Goal: Navigation & Orientation: Find specific page/section

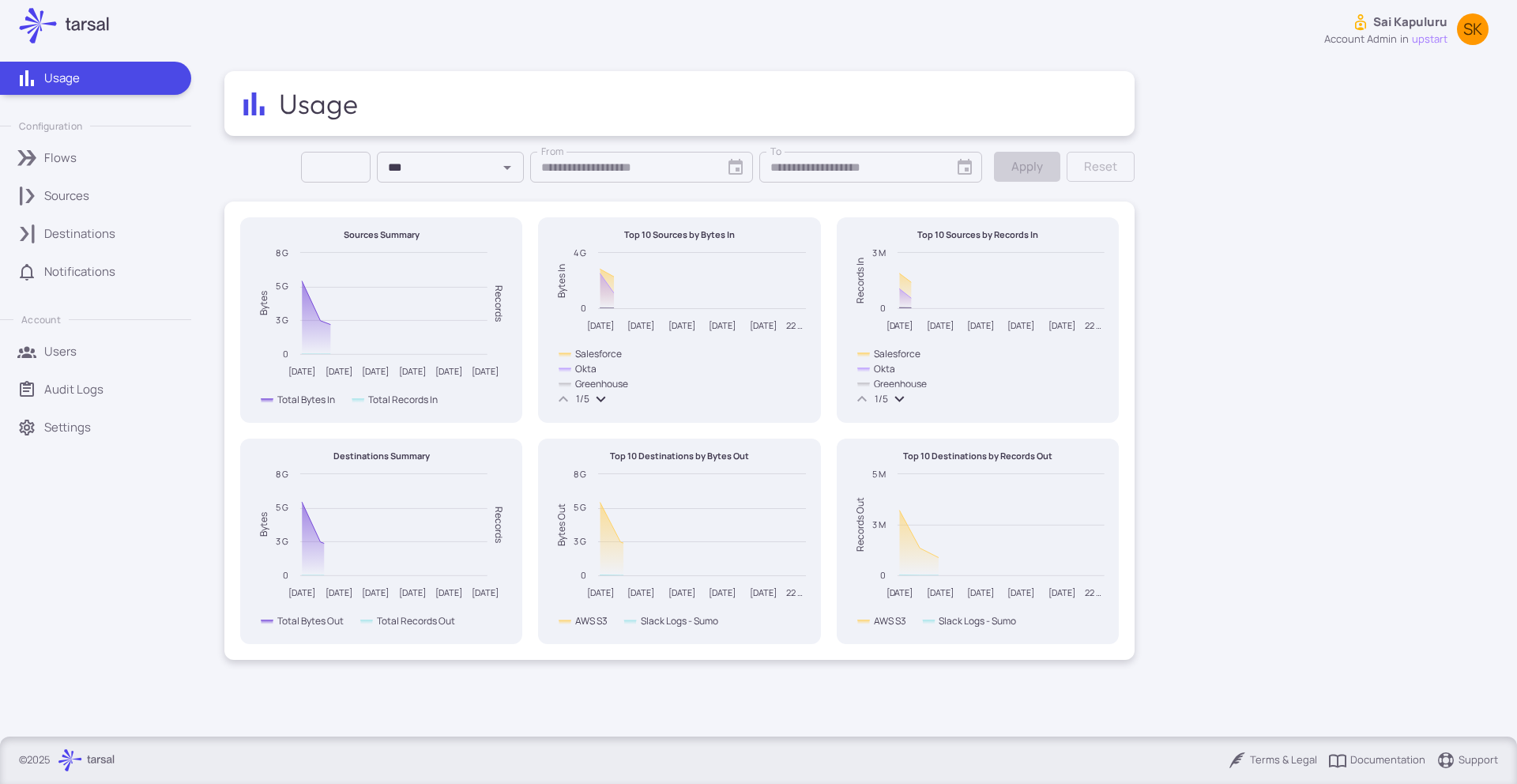
click at [54, 189] on p "Sources" at bounding box center [66, 195] width 45 height 17
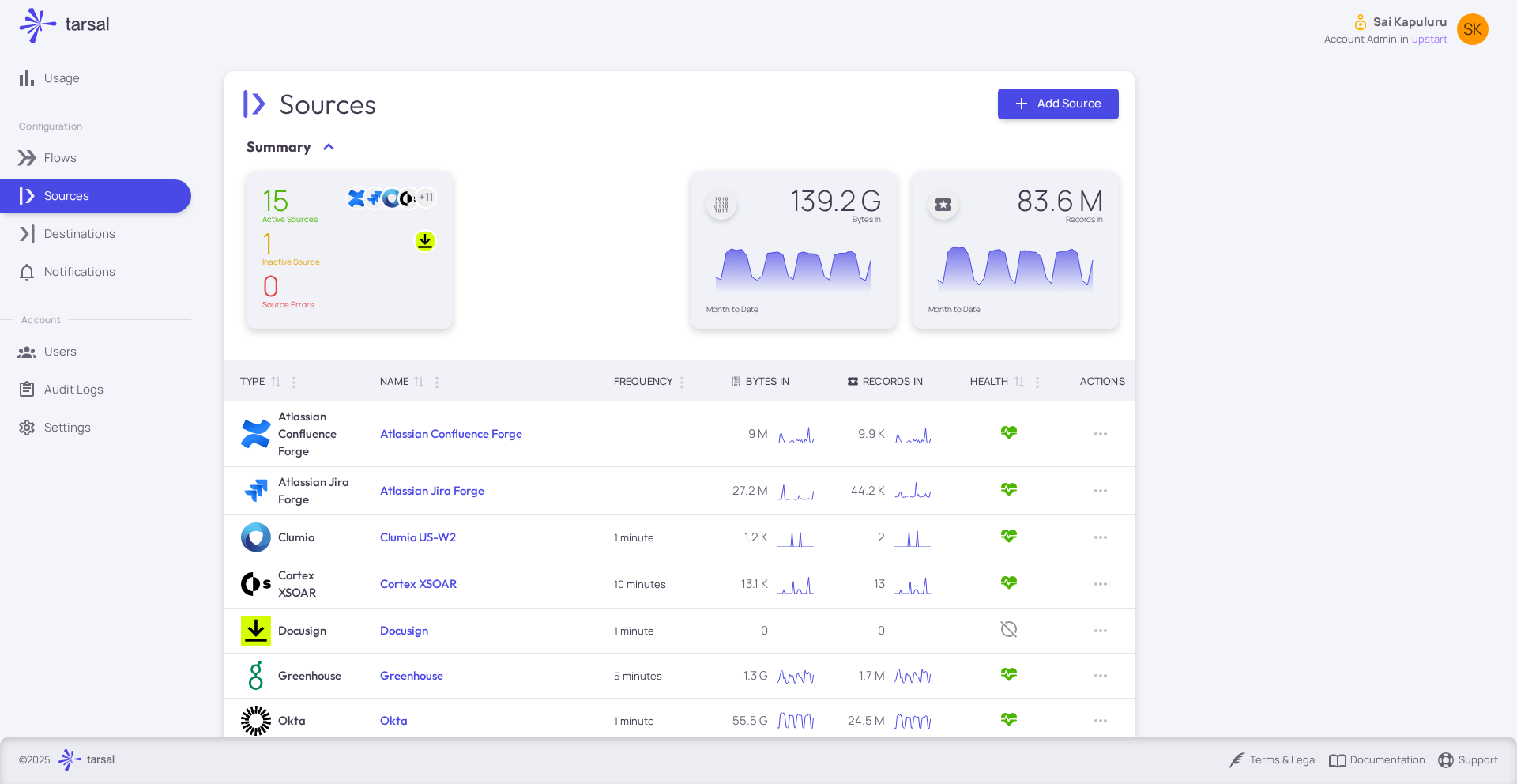
click at [79, 426] on p "Settings" at bounding box center [67, 427] width 46 height 17
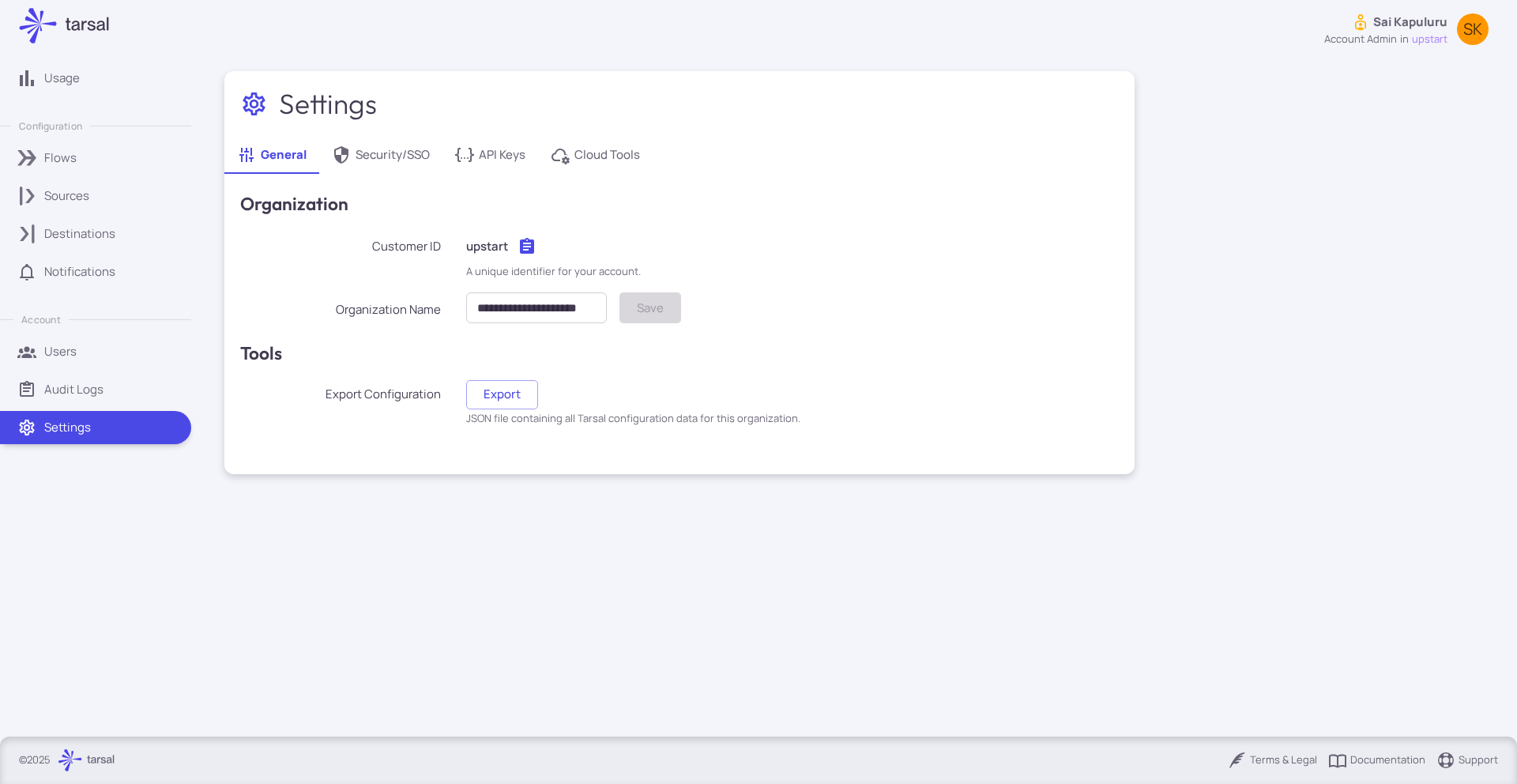
click at [1427, 26] on p "Sai Kapuluru" at bounding box center [1411, 22] width 75 height 17
click at [1409, 107] on li "Return to tarsal" at bounding box center [1407, 103] width 181 height 28
type input "**********"
click at [130, 201] on div "Sources" at bounding box center [112, 195] width 136 height 17
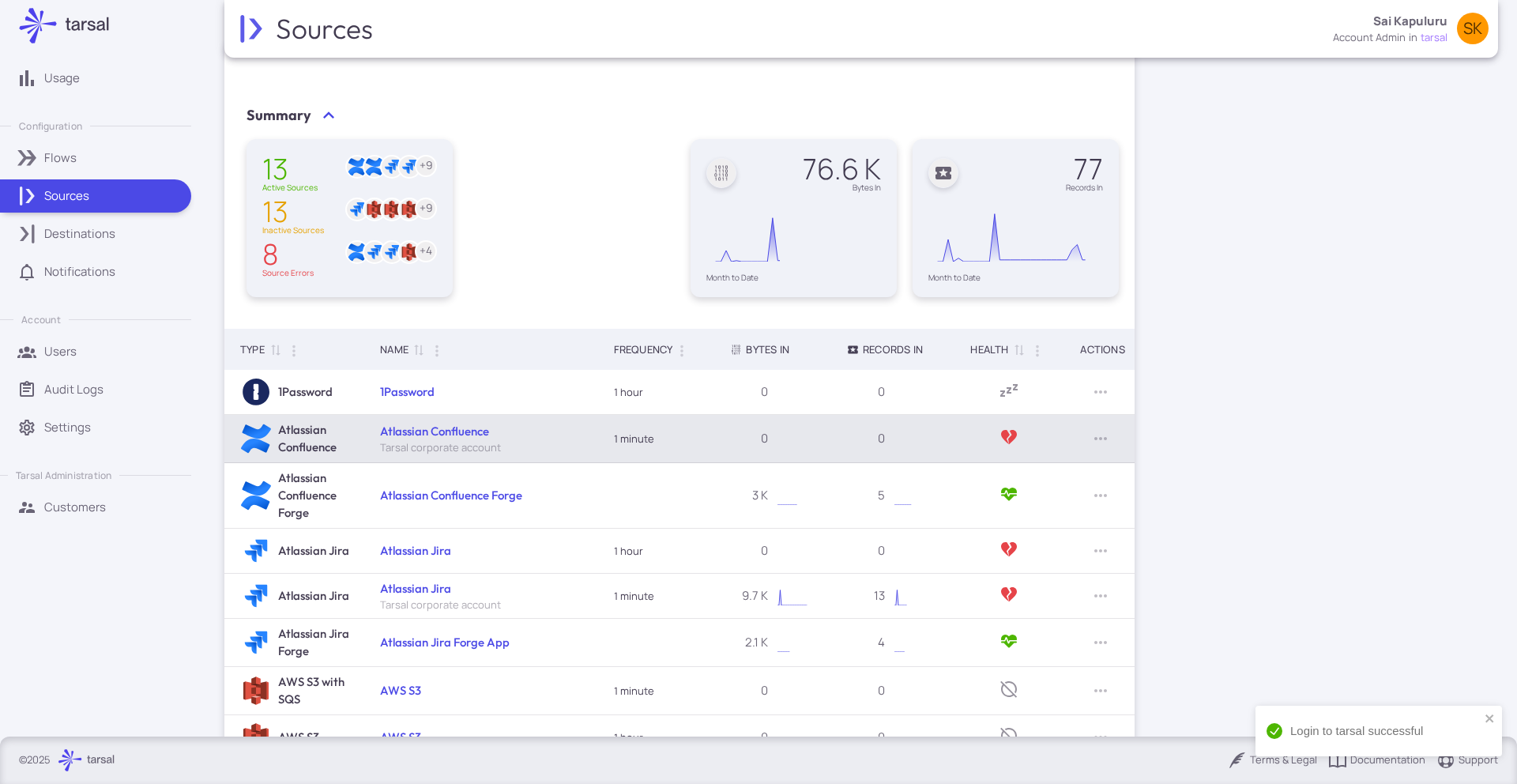
scroll to position [51, 0]
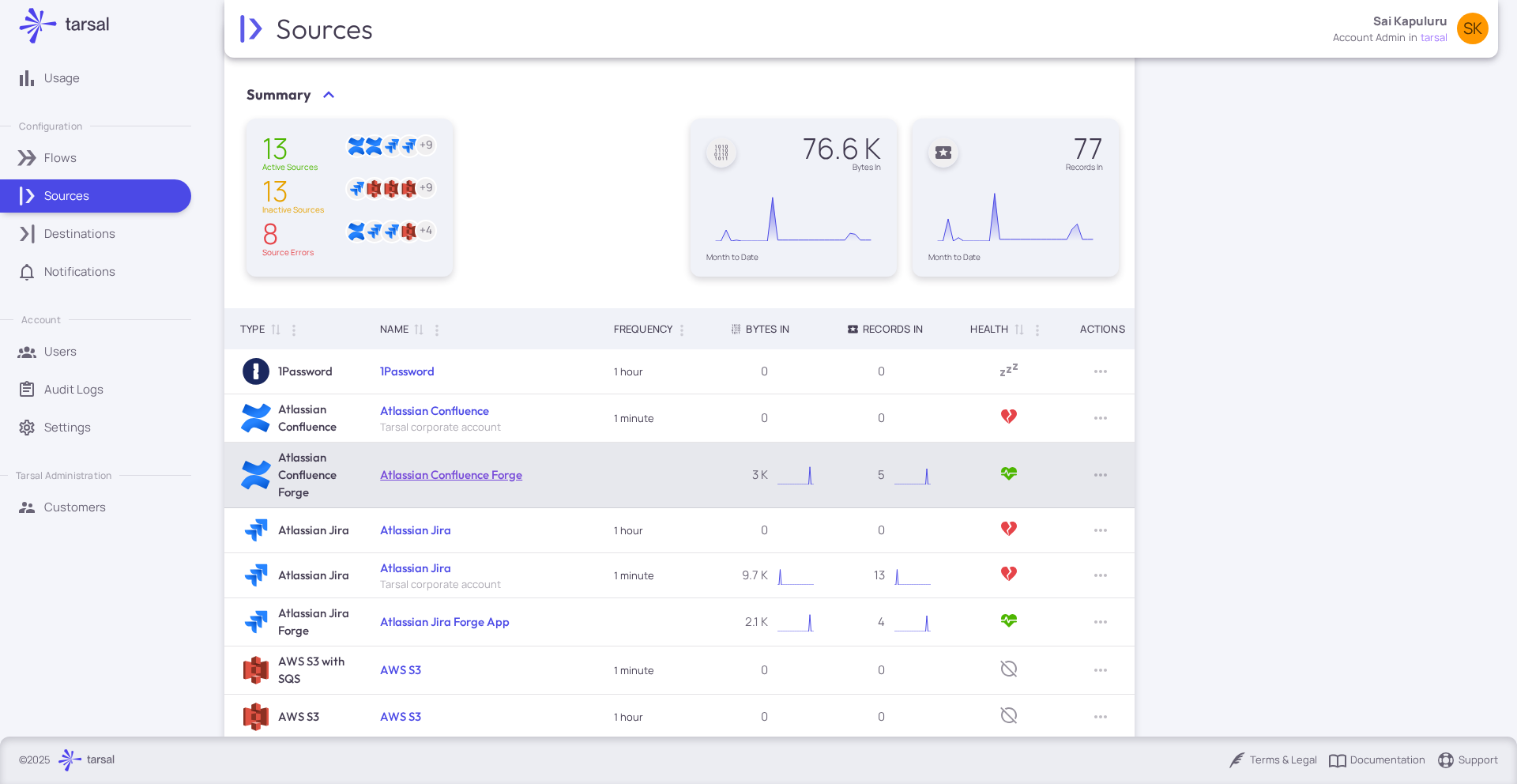
click at [444, 473] on link "Atlassian Confluence Forge" at bounding box center [451, 474] width 142 height 15
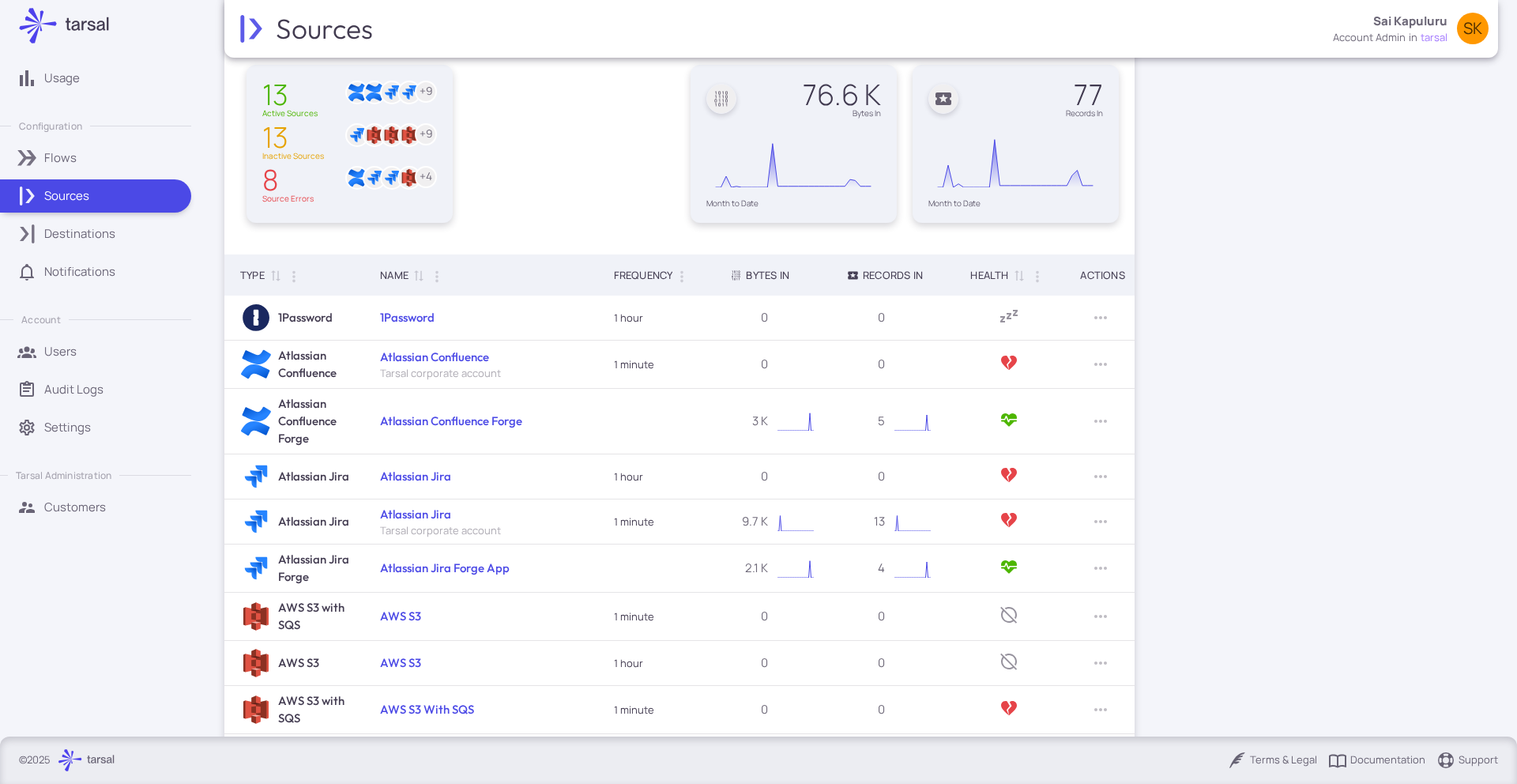
scroll to position [114, 0]
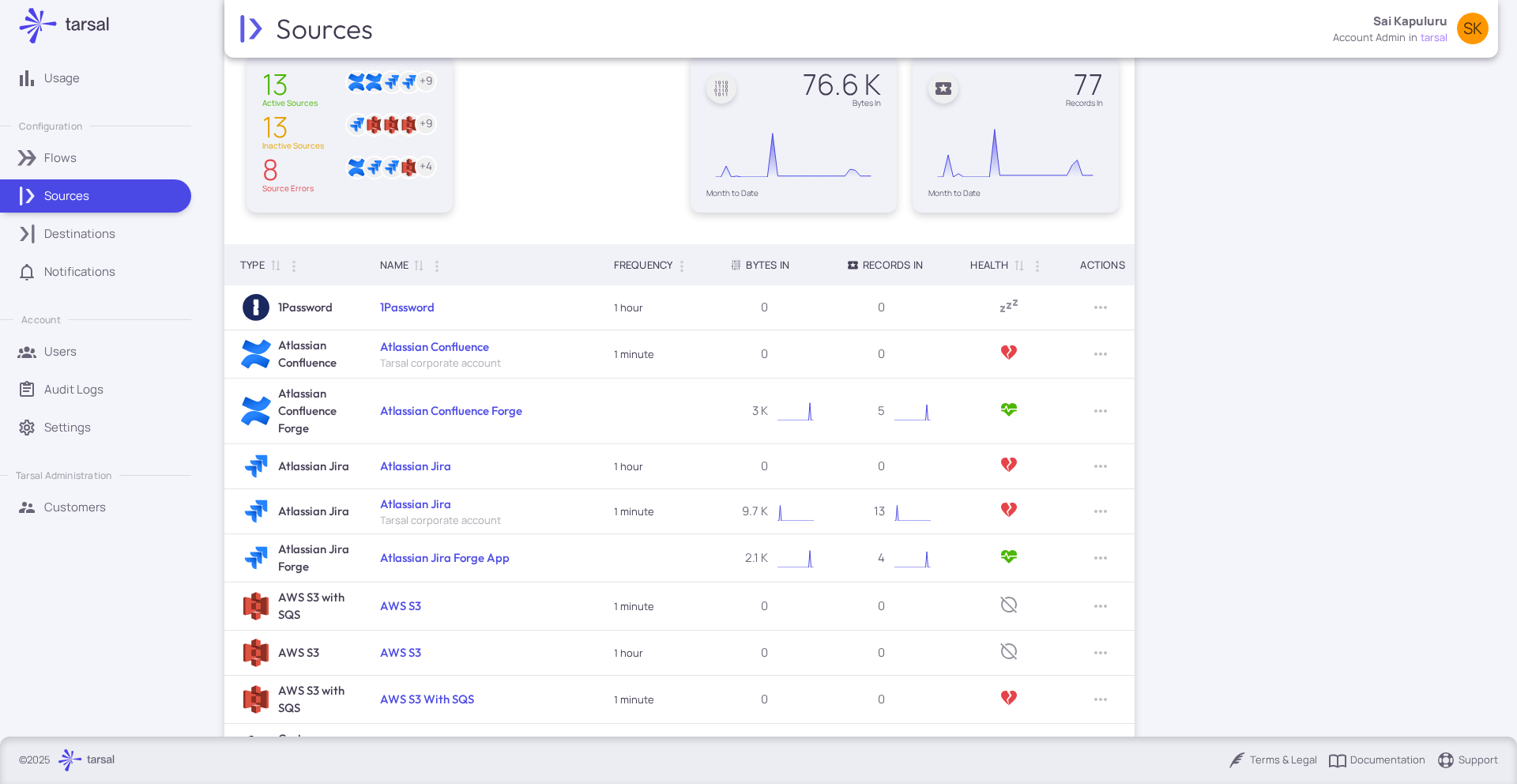
click at [98, 165] on div "Flows" at bounding box center [112, 157] width 136 height 17
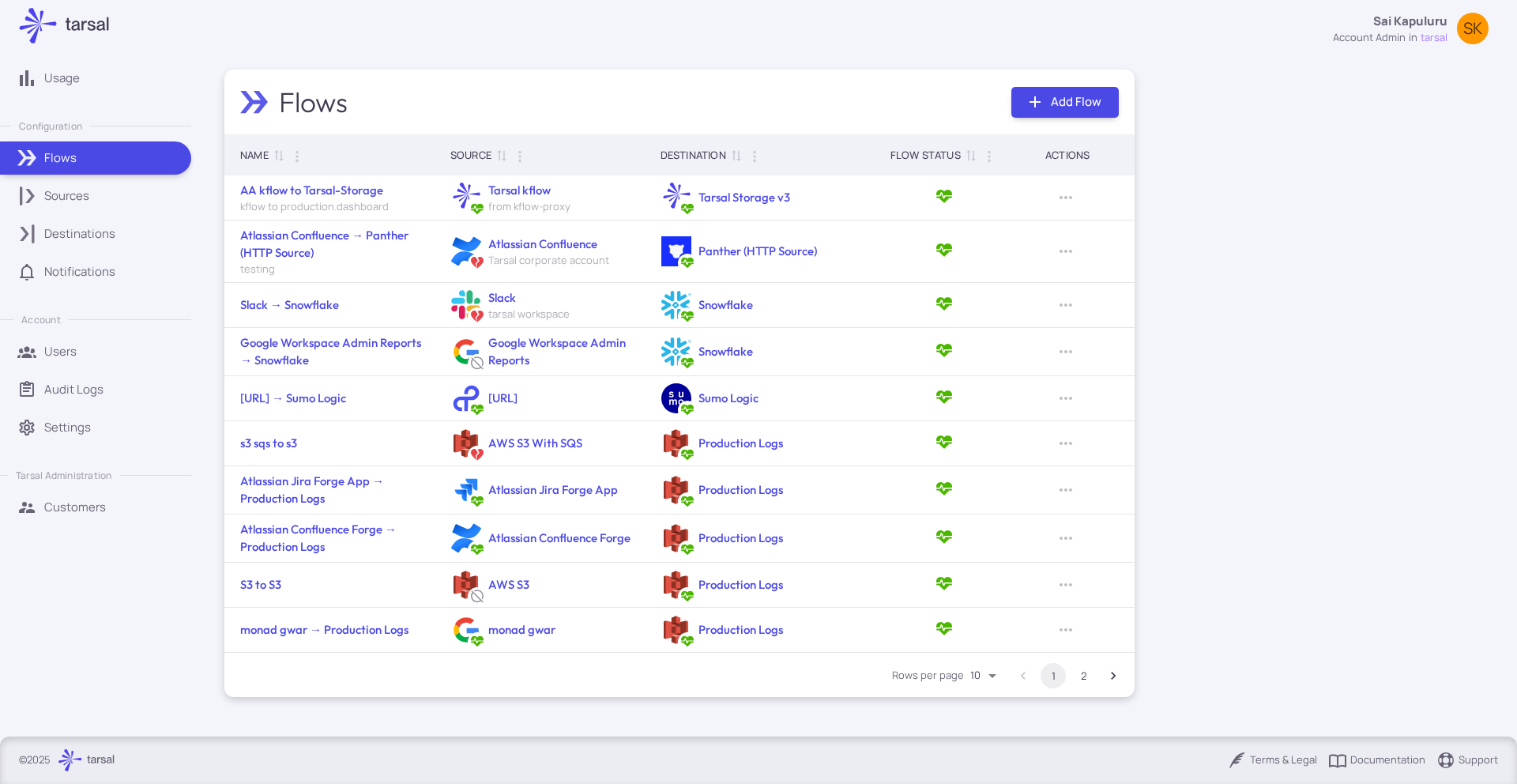
click at [82, 193] on p "Sources" at bounding box center [66, 195] width 45 height 17
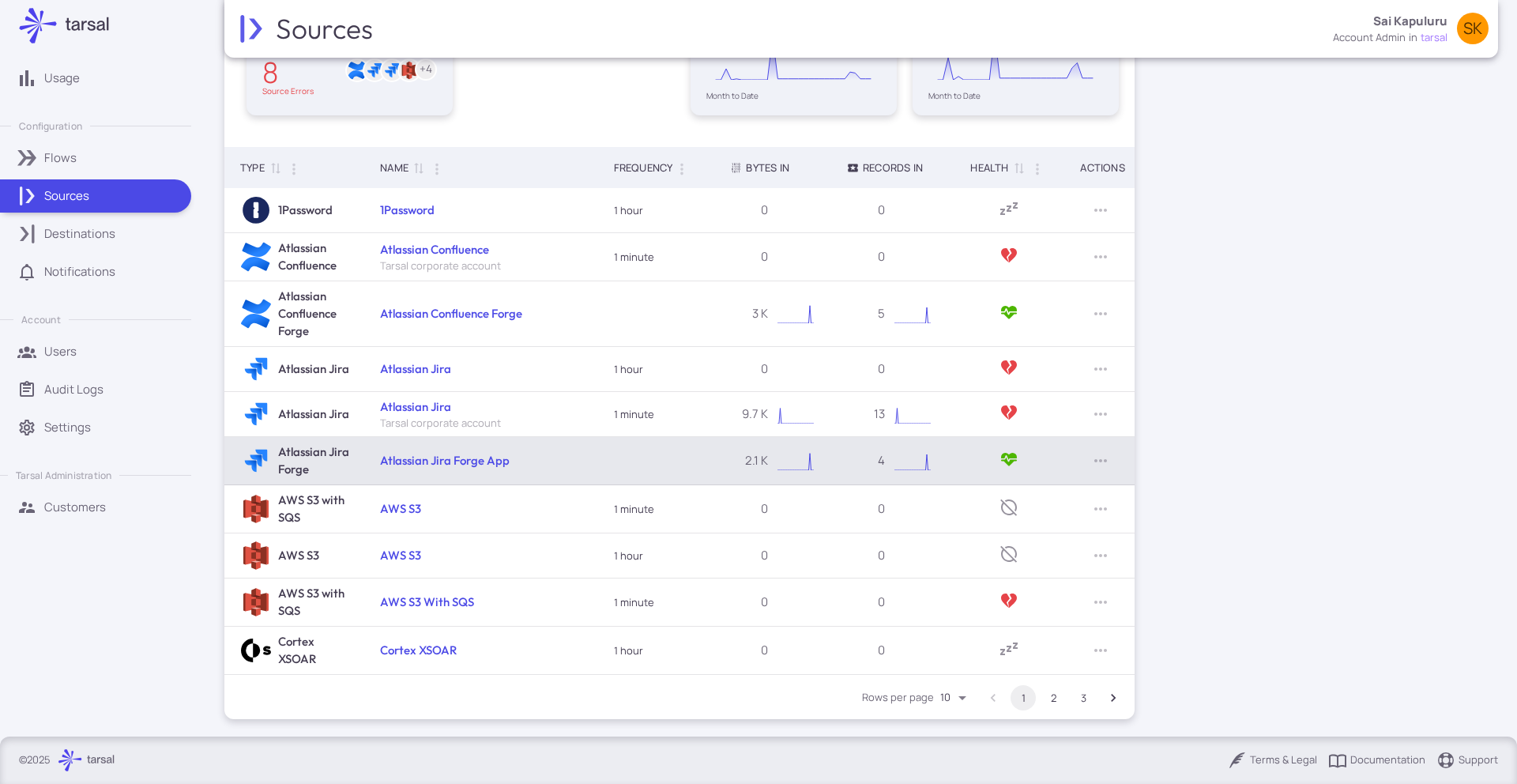
scroll to position [214, 0]
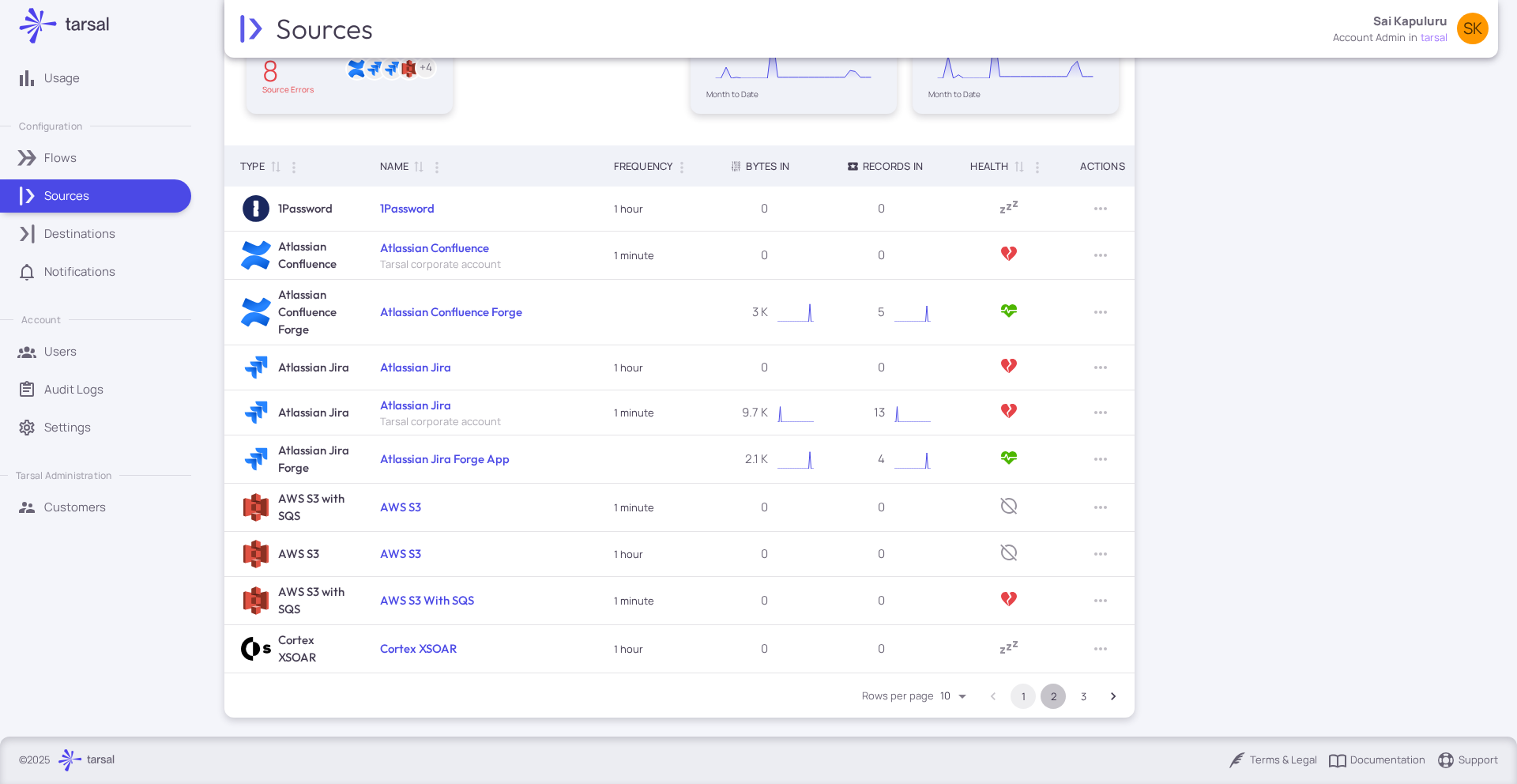
click at [1059, 701] on button "2" at bounding box center [1053, 695] width 26 height 26
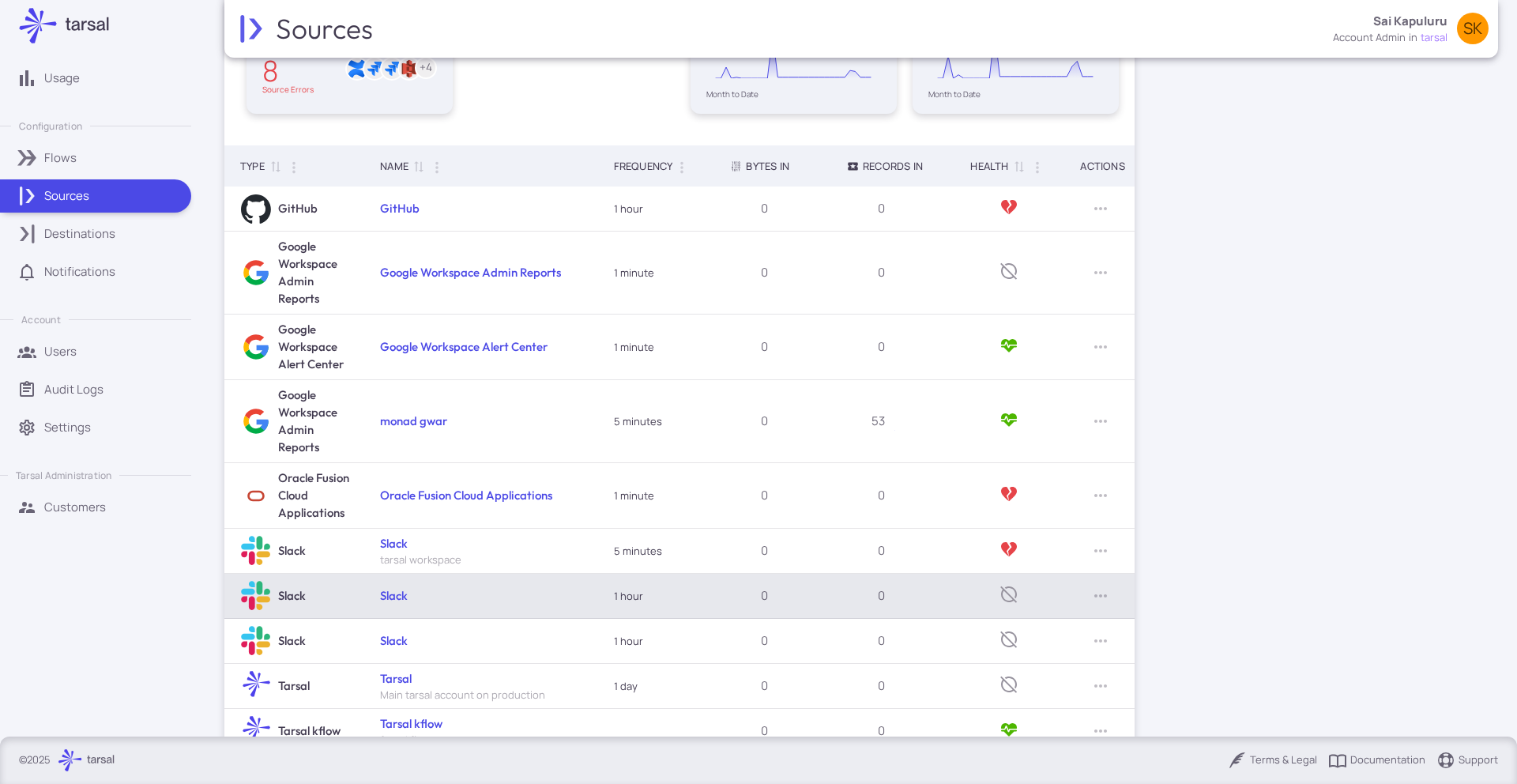
scroll to position [294, 0]
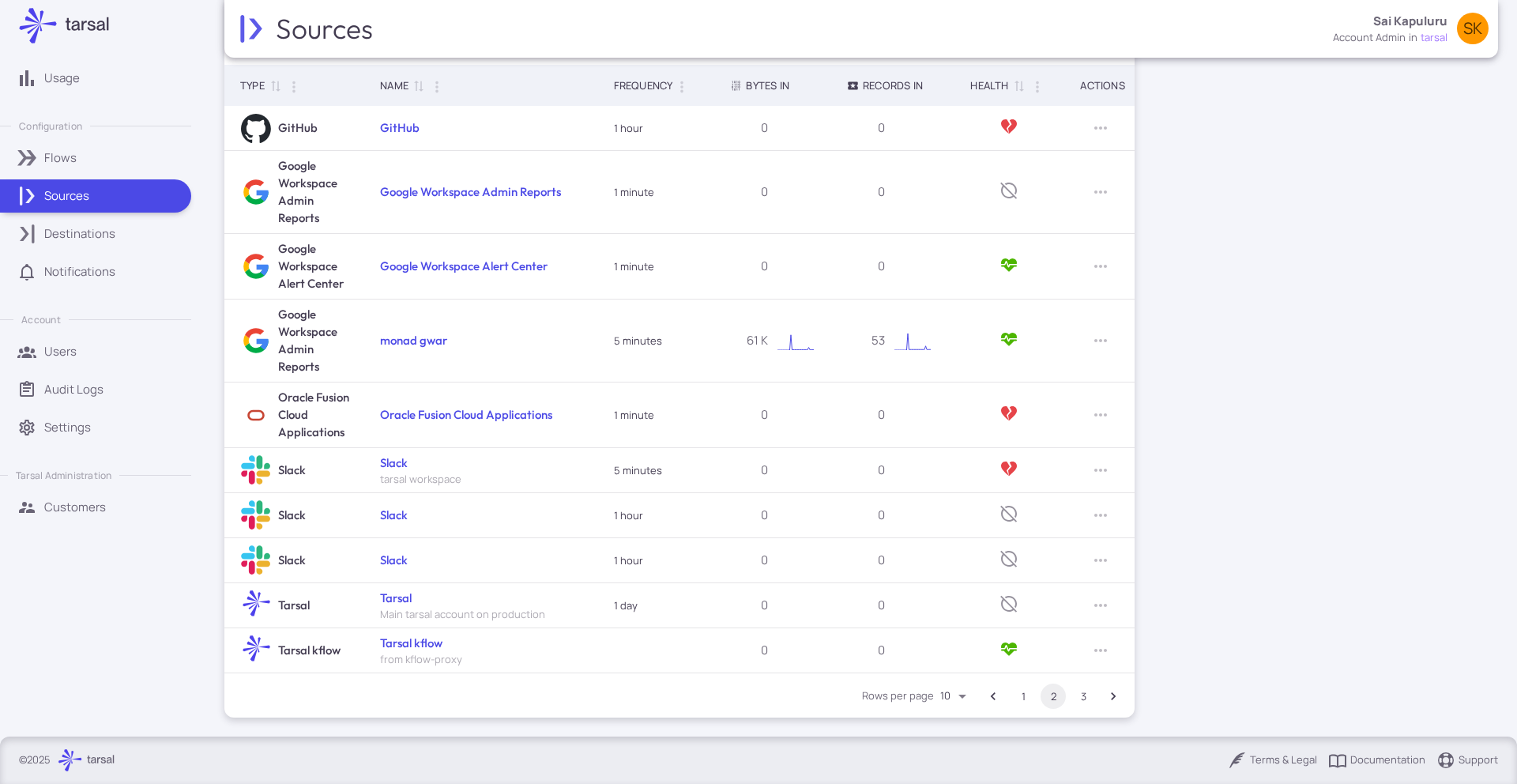
click at [1080, 695] on button "3" at bounding box center [1083, 695] width 26 height 26
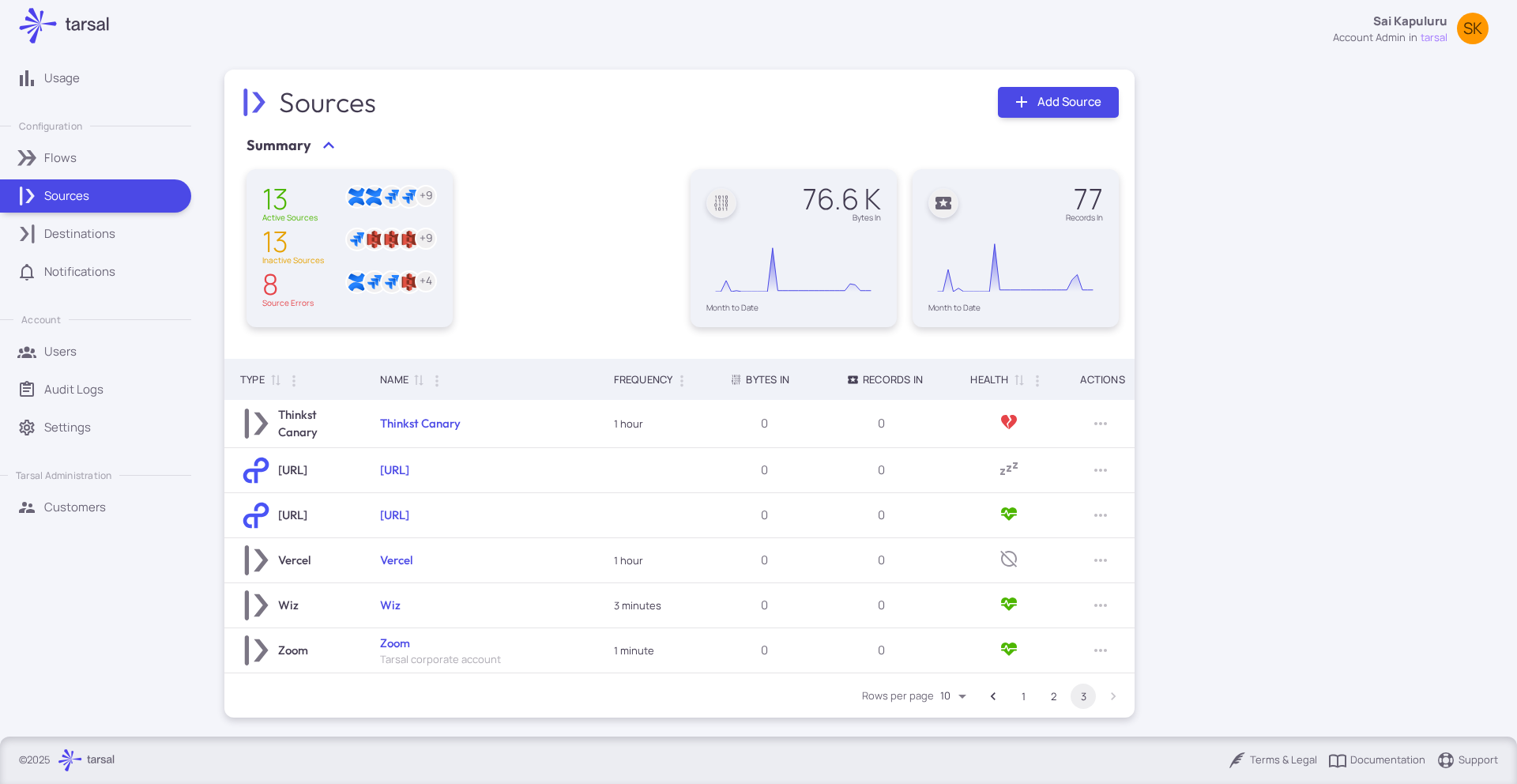
scroll to position [0, 0]
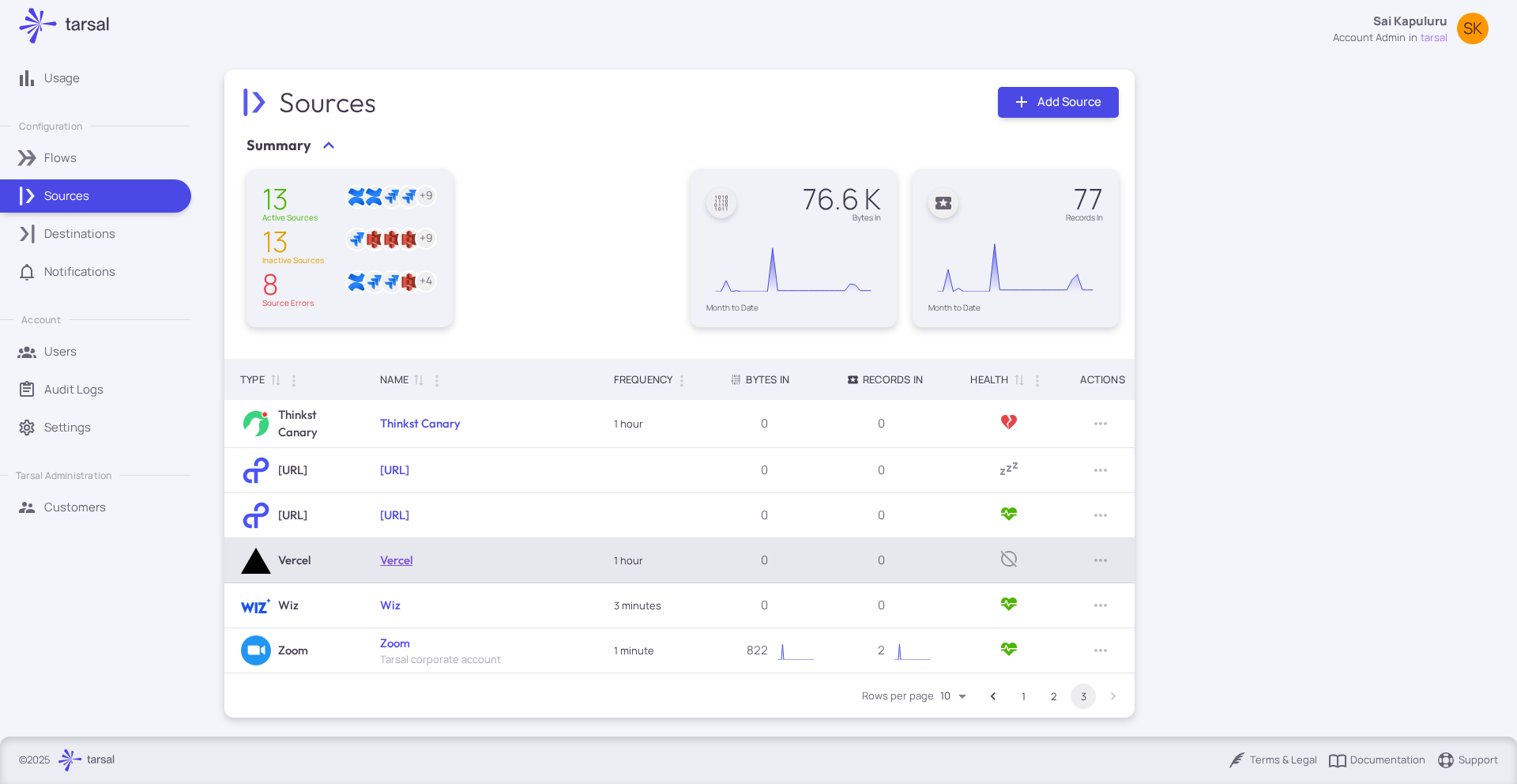
click at [389, 561] on link "Vercel" at bounding box center [396, 560] width 32 height 15
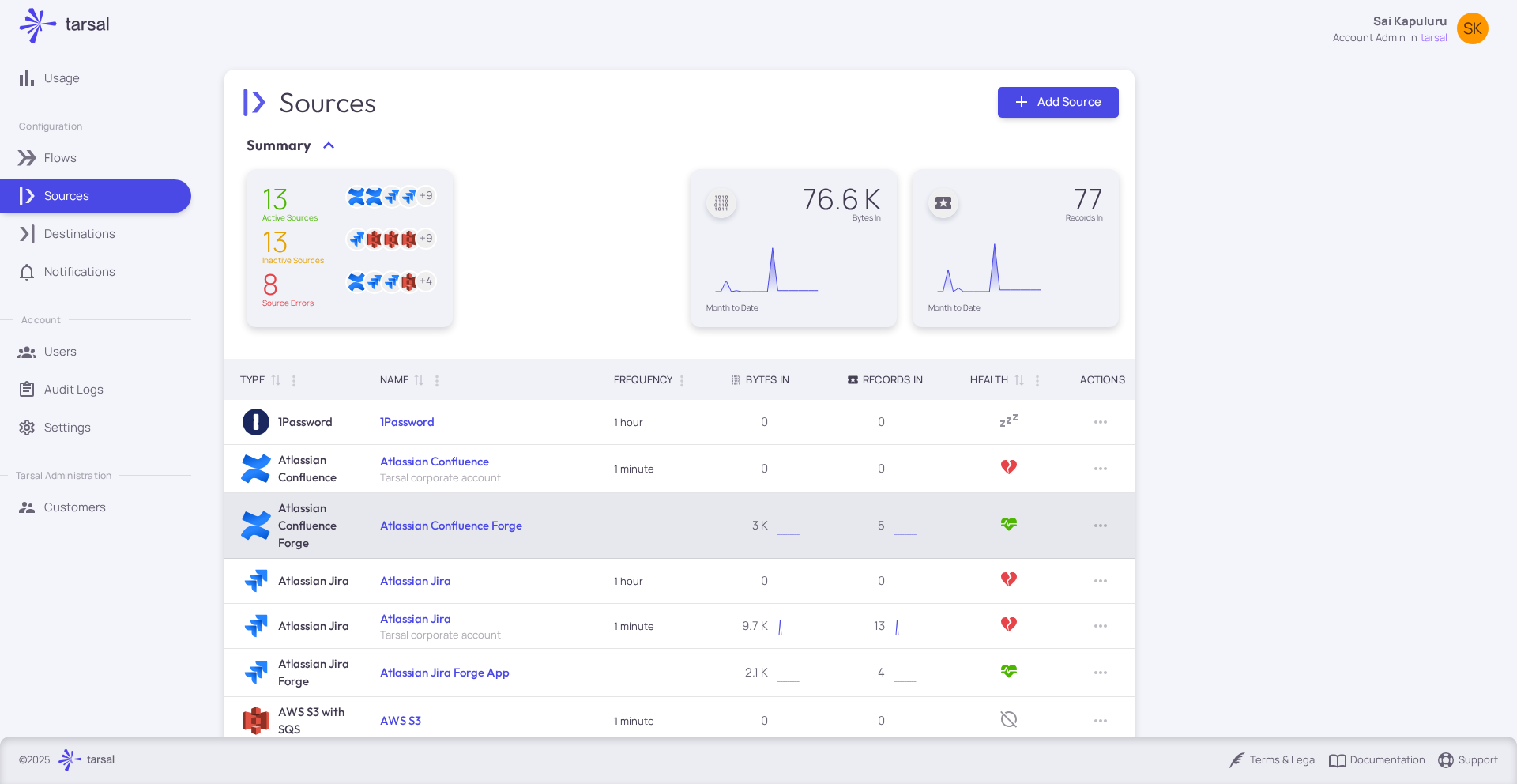
scroll to position [214, 0]
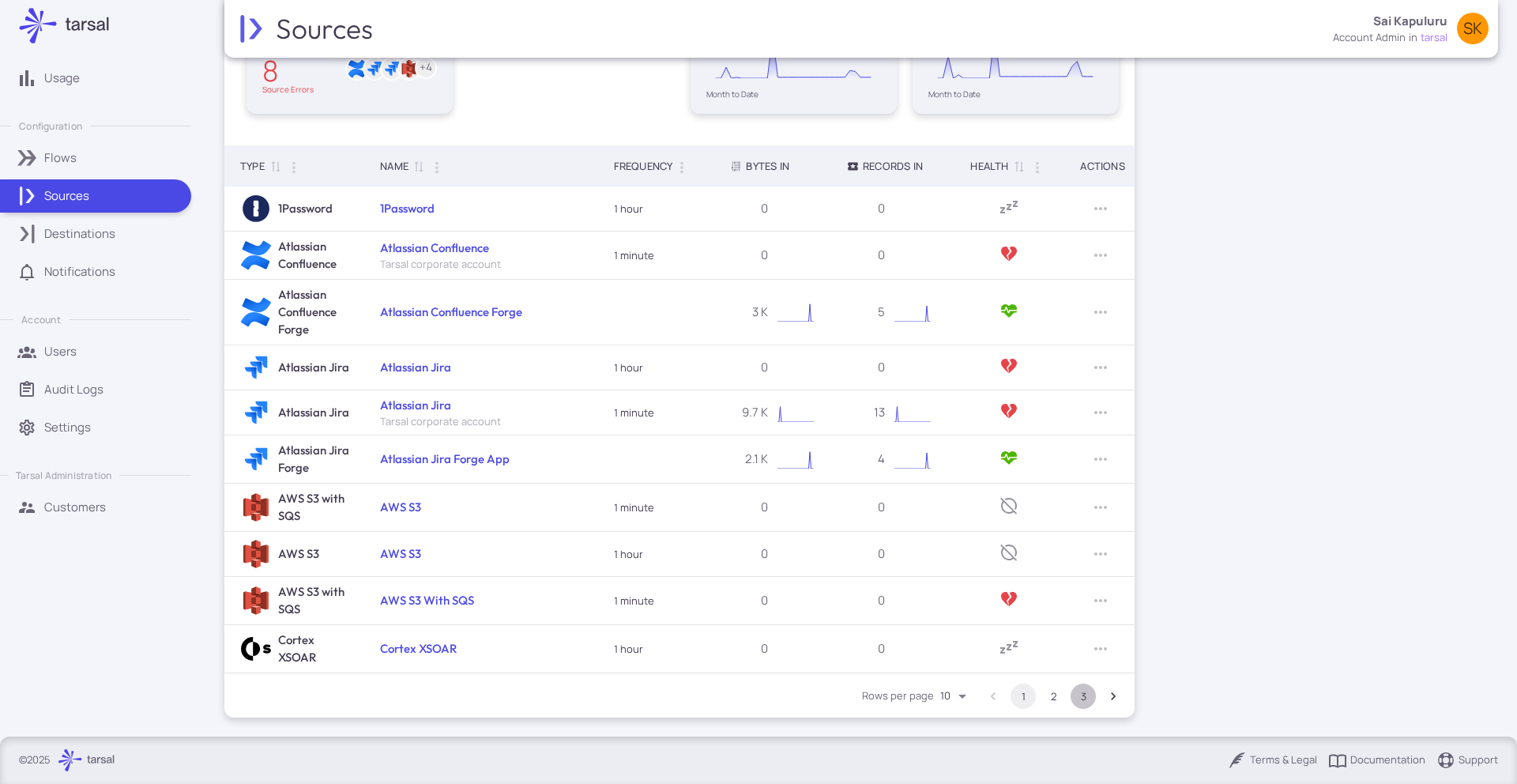
click at [1090, 693] on button "3" at bounding box center [1083, 695] width 26 height 26
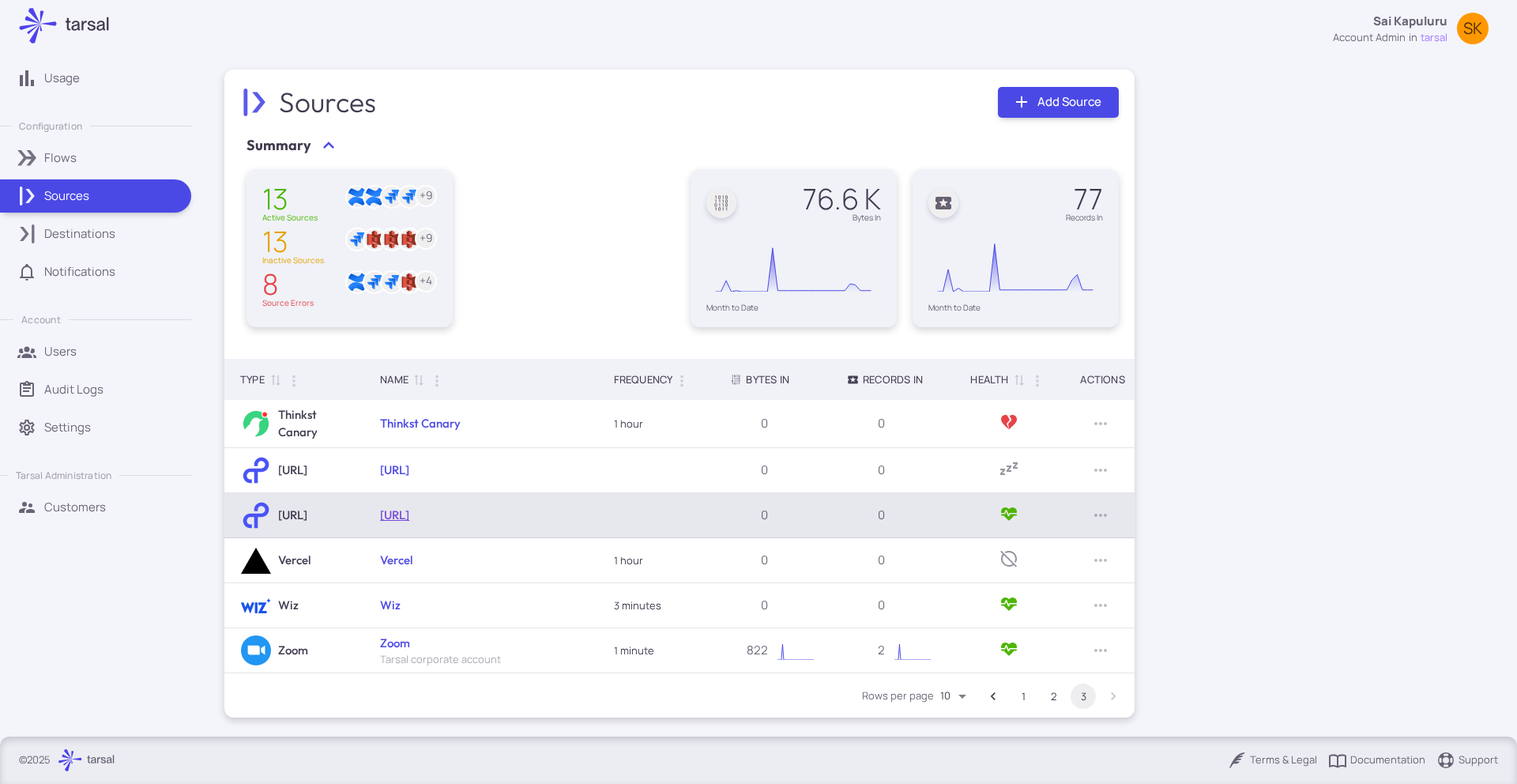
click at [409, 512] on link "[URL]" at bounding box center [394, 515] width 29 height 15
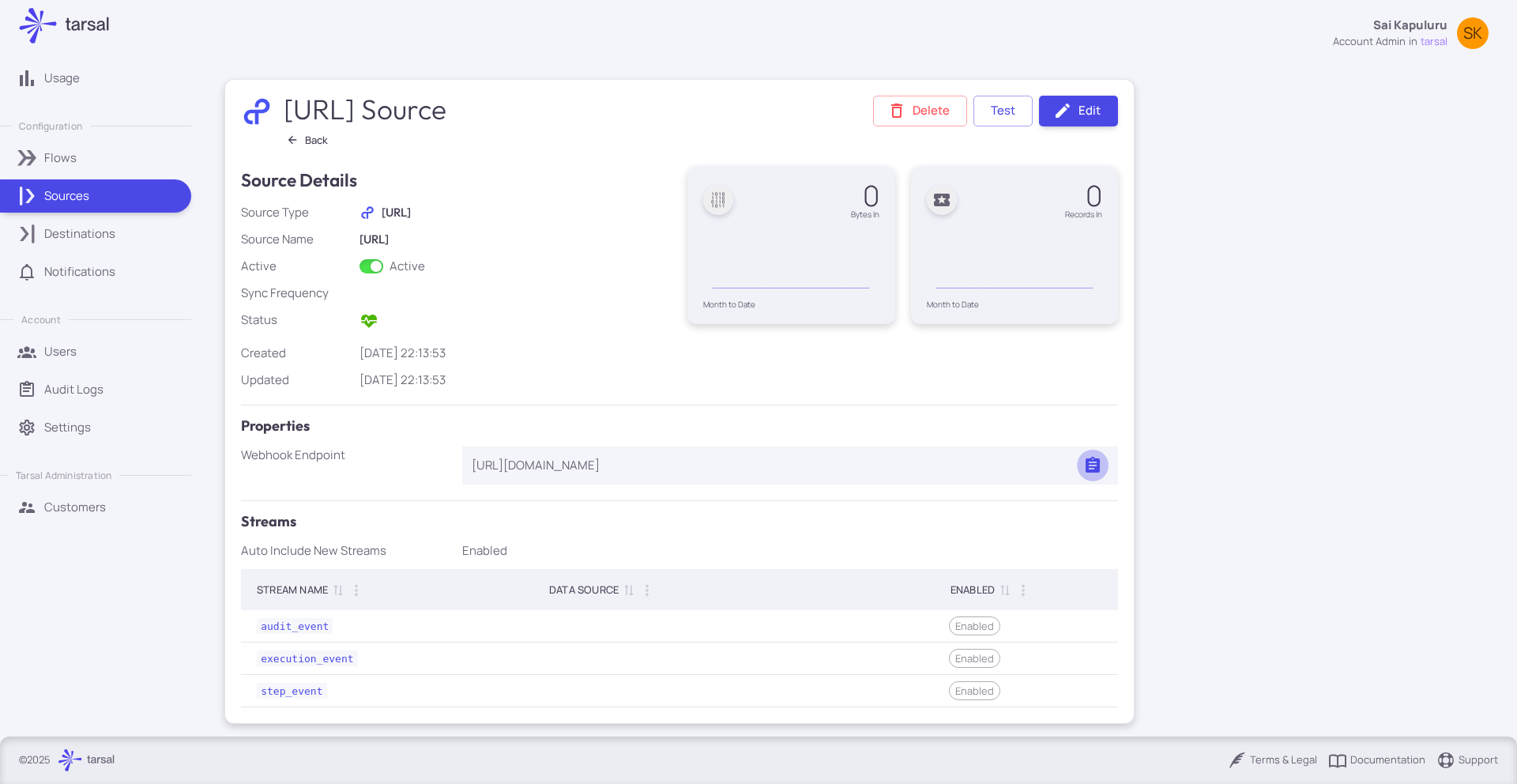
click at [1096, 469] on icon "button" at bounding box center [1092, 464] width 14 height 16
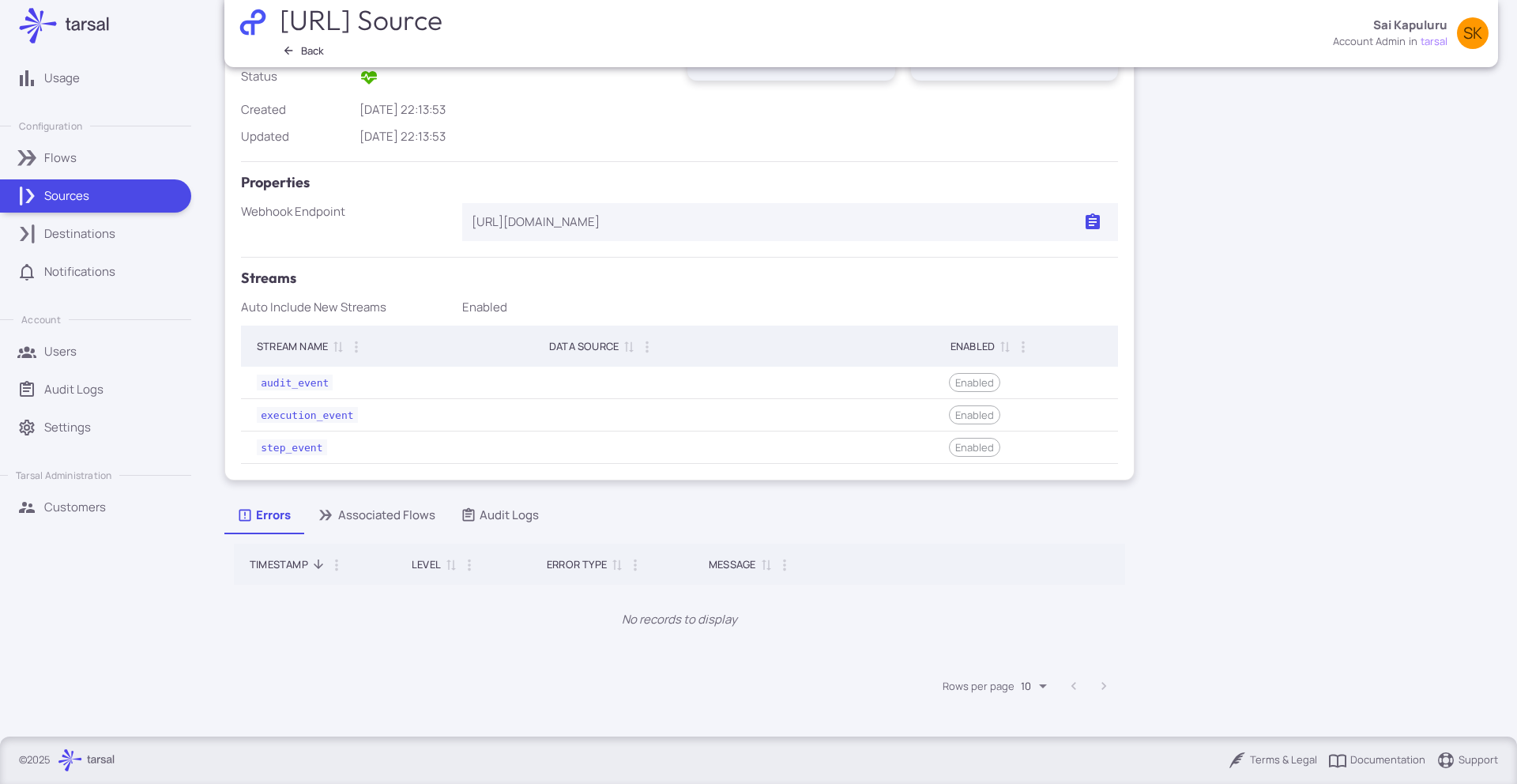
click at [384, 518] on div "Associated Flows" at bounding box center [376, 515] width 119 height 17
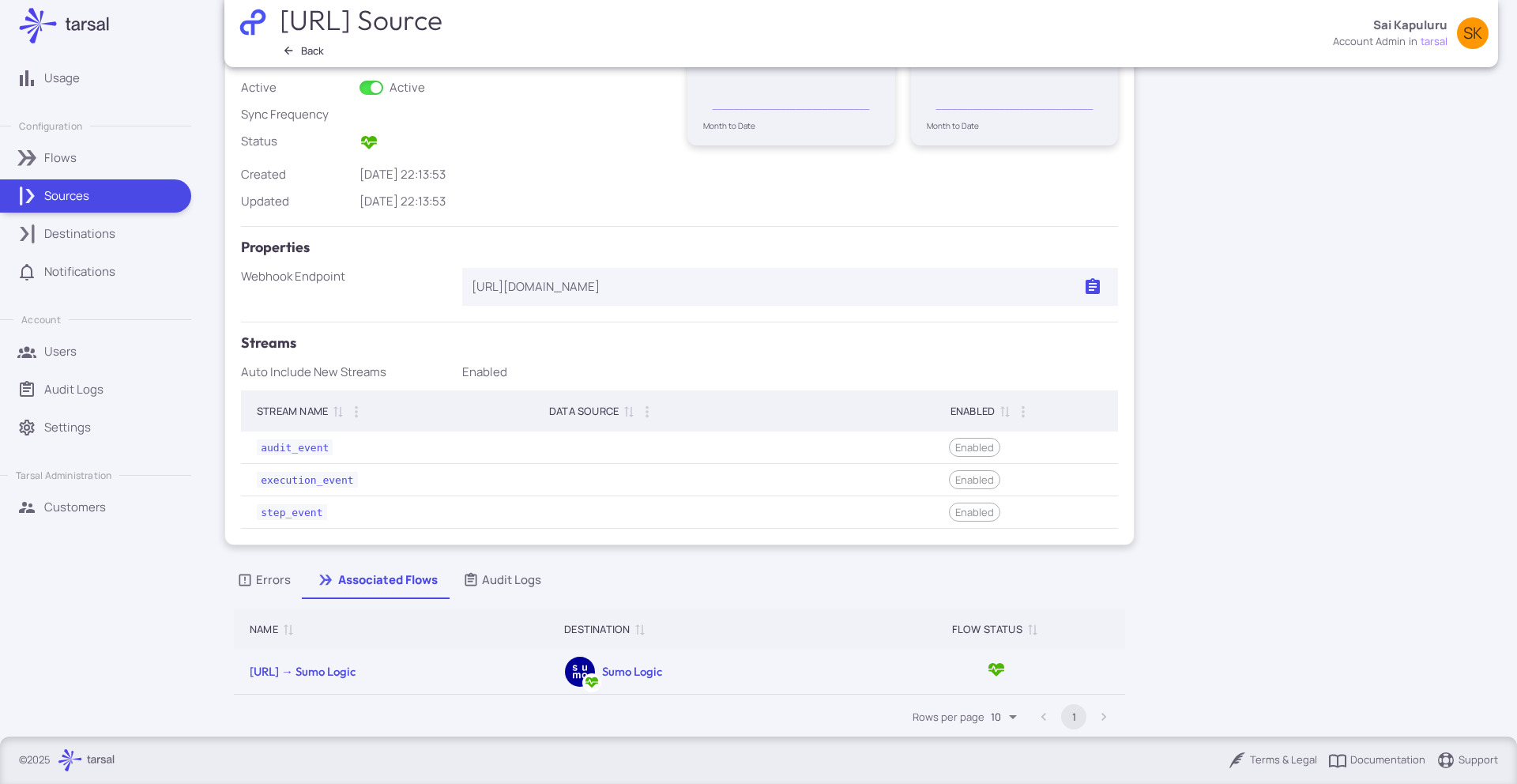
scroll to position [212, 0]
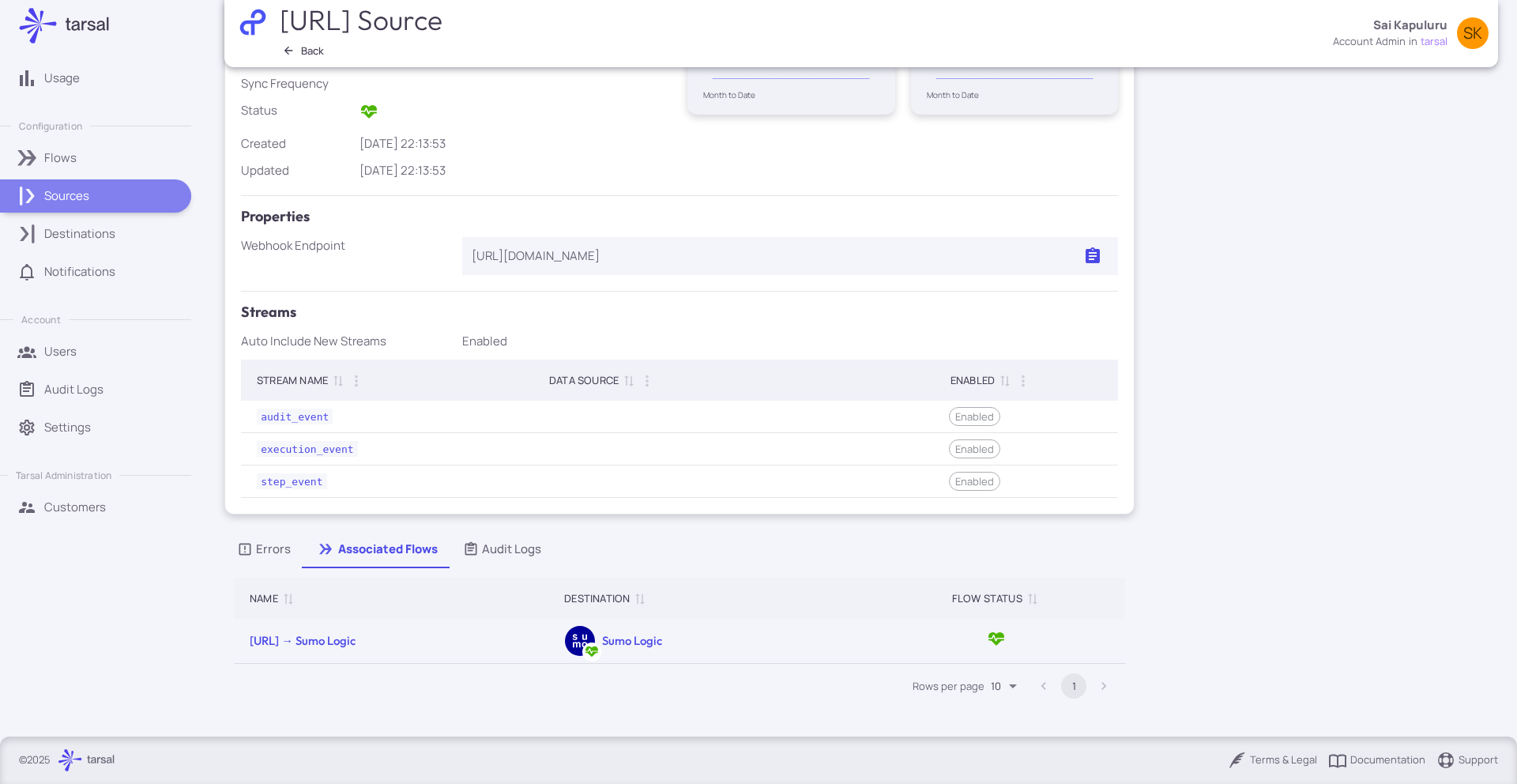
click at [117, 190] on div "Sources" at bounding box center [112, 195] width 136 height 17
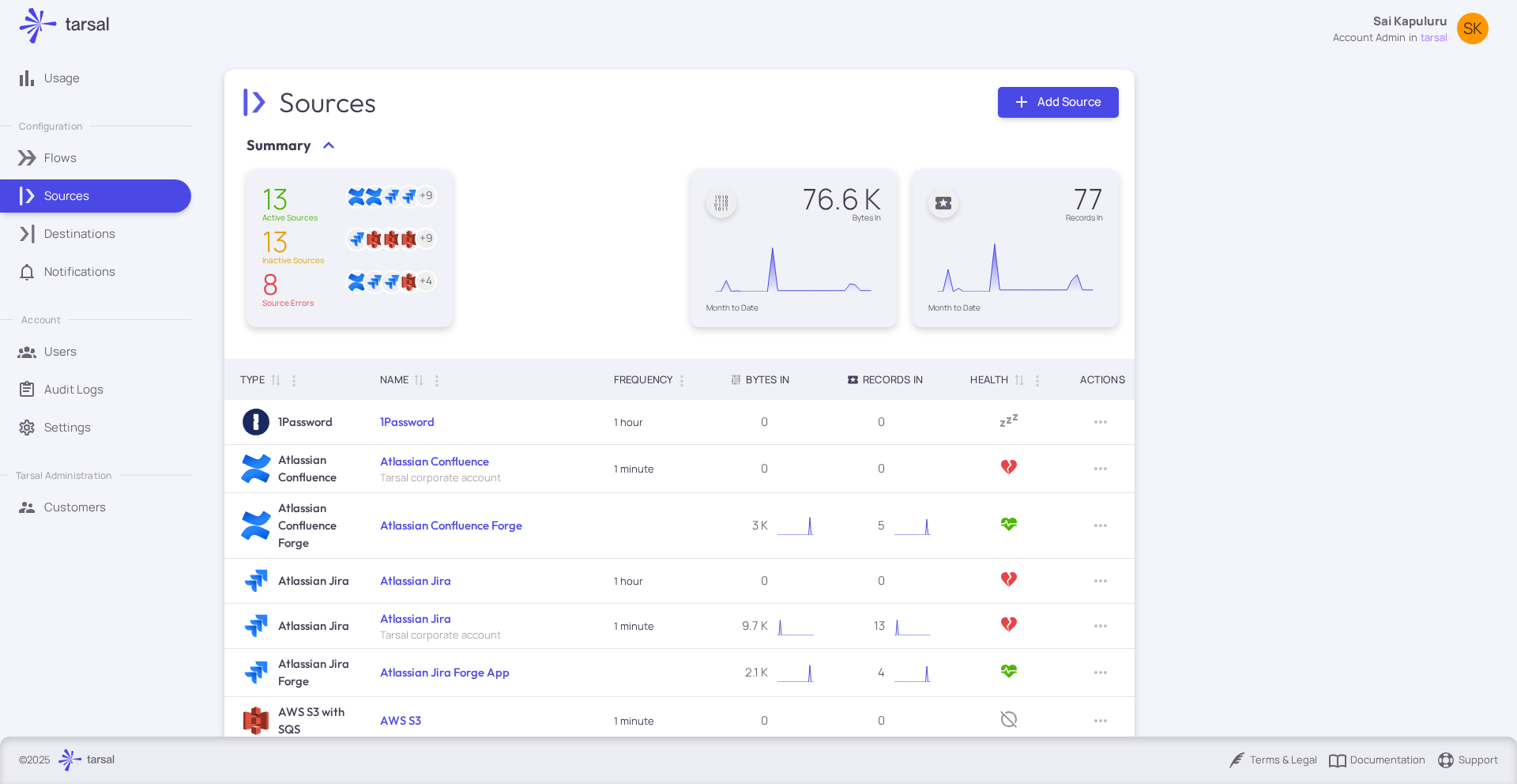
click at [64, 173] on link "Flows" at bounding box center [95, 158] width 191 height 33
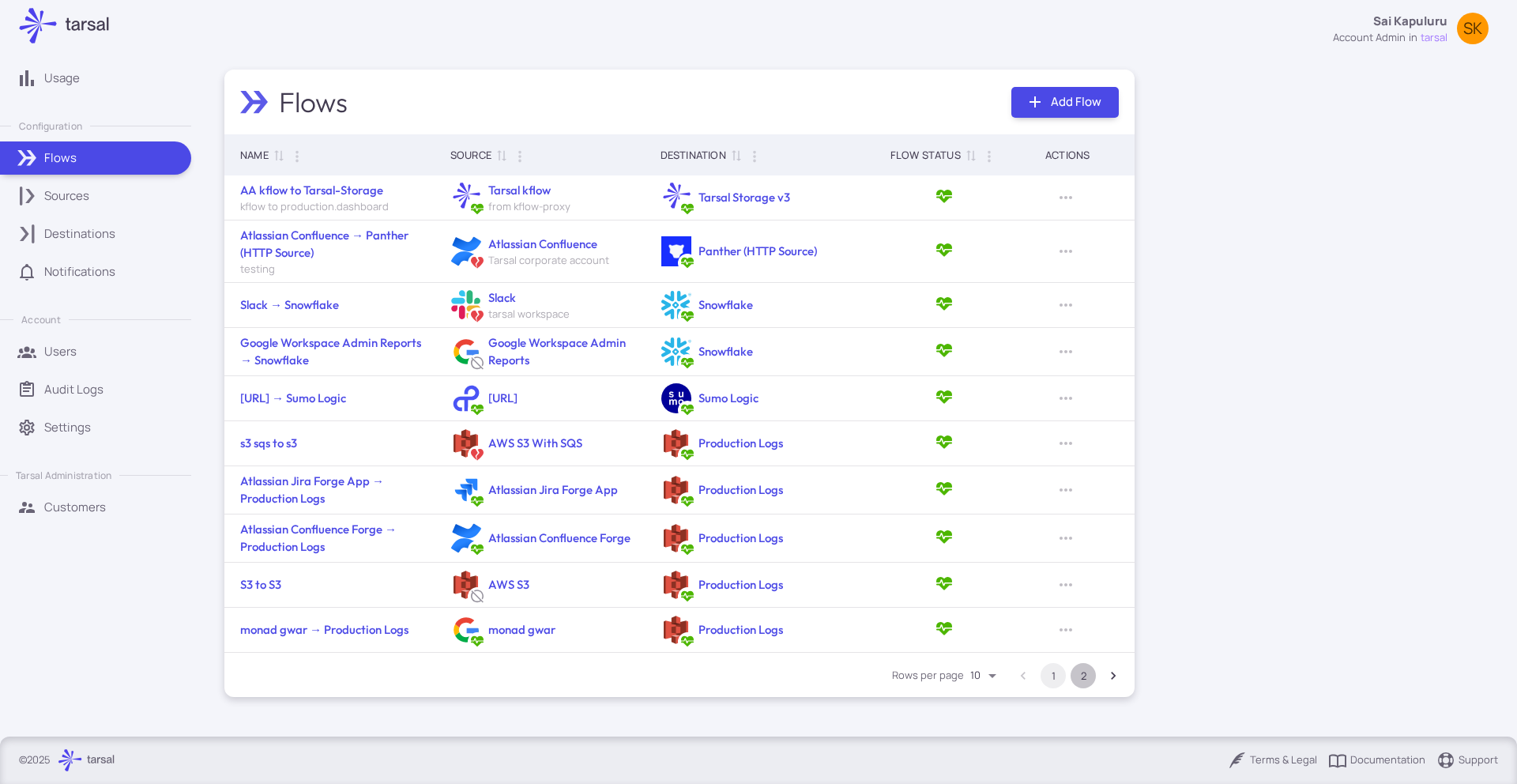
click at [1086, 679] on button "2" at bounding box center [1083, 676] width 26 height 26
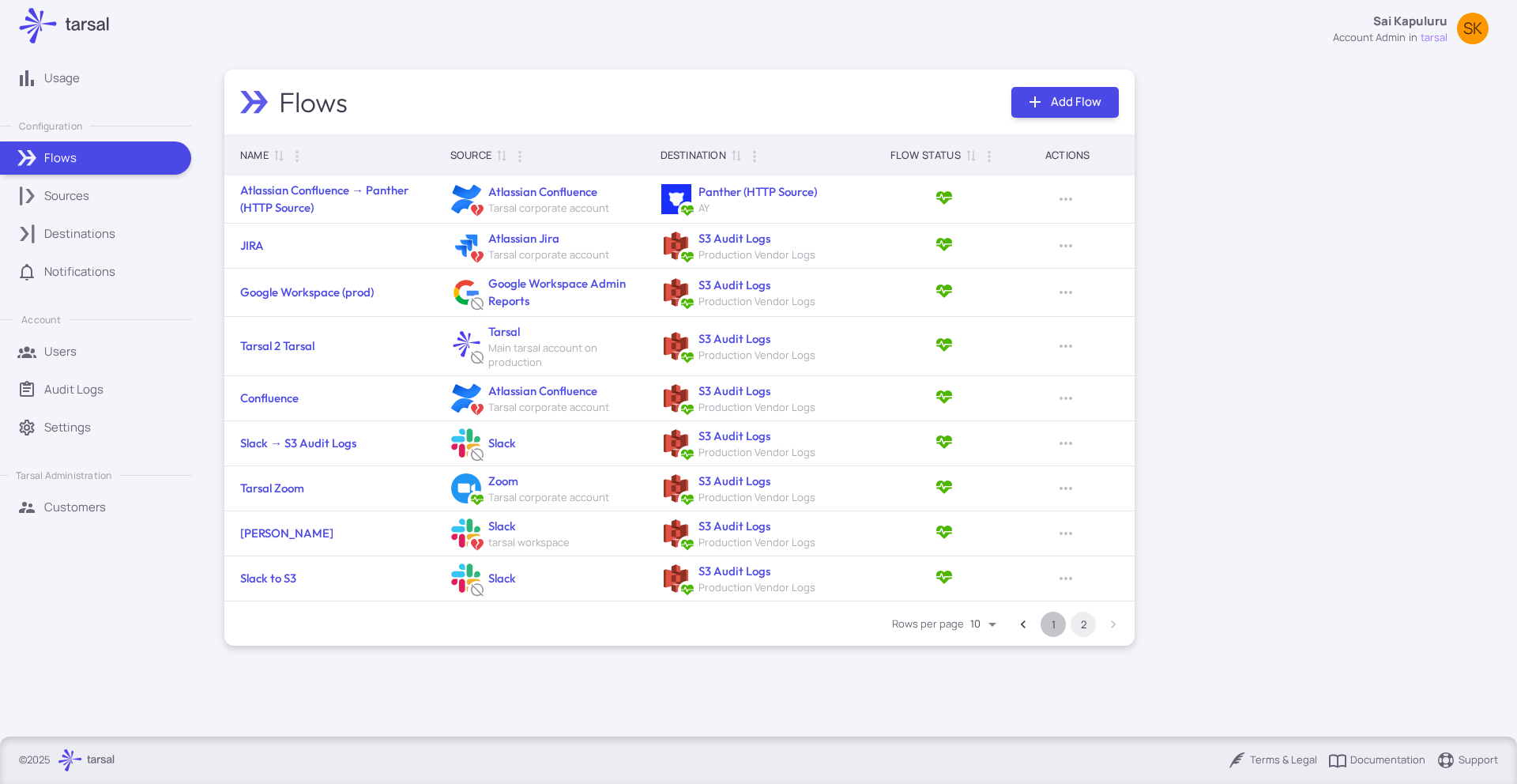
click at [1060, 628] on button "1" at bounding box center [1053, 624] width 26 height 26
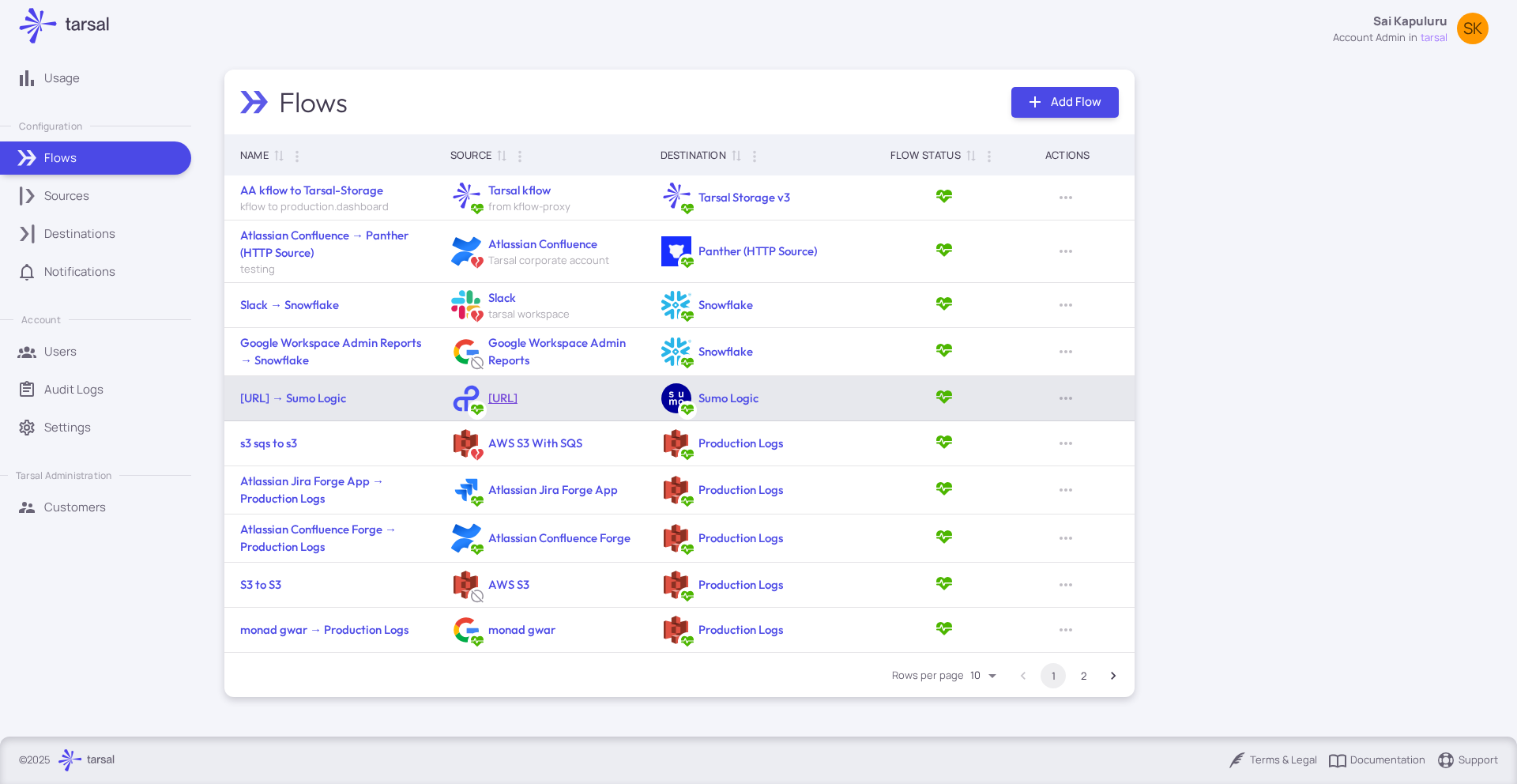
click at [492, 397] on link "[URL]" at bounding box center [503, 397] width 29 height 15
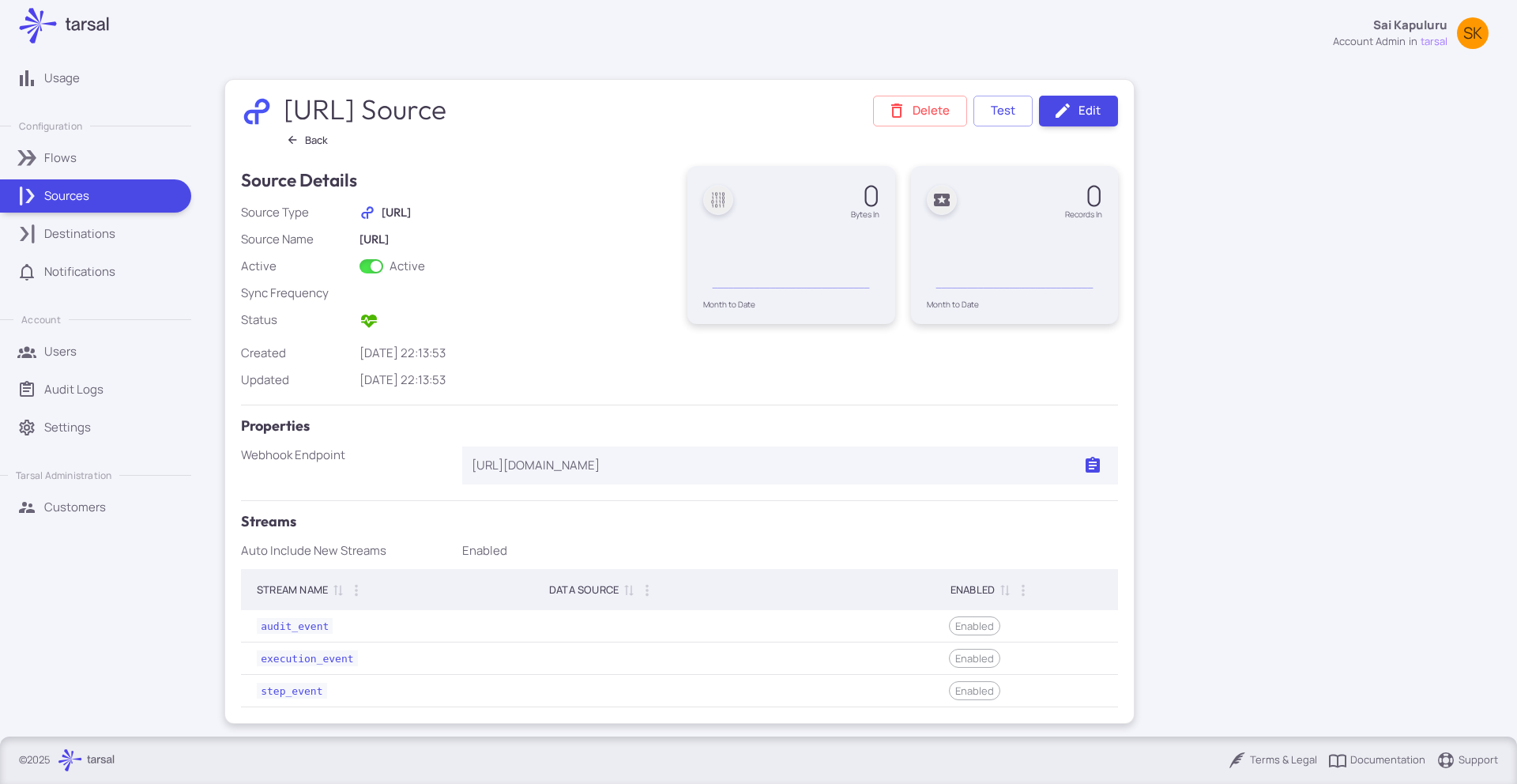
click at [657, 123] on div "Tray.ai Source Back Delete Test Edit" at bounding box center [679, 123] width 877 height 55
click at [1097, 458] on icon "button" at bounding box center [1092, 465] width 19 height 19
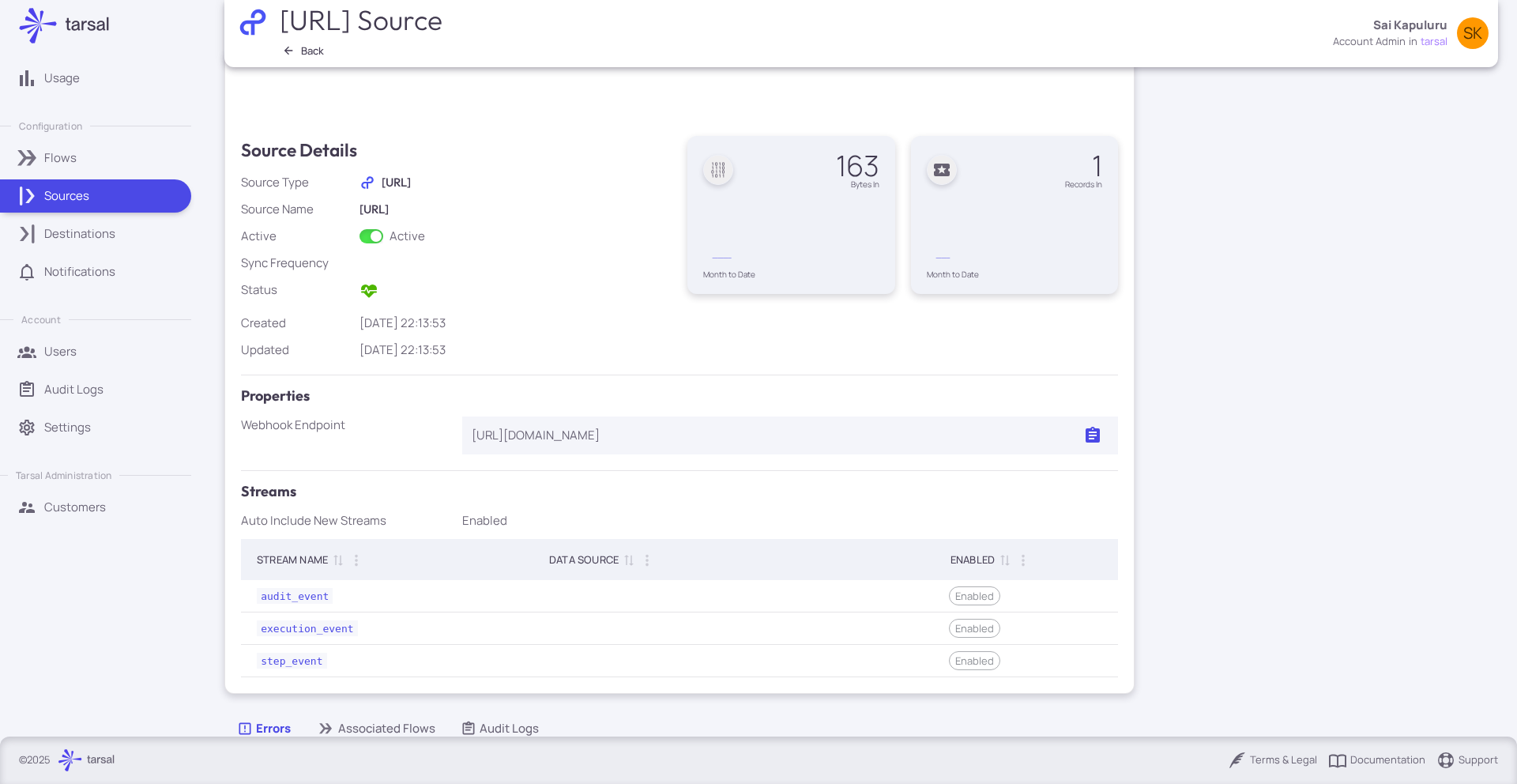
scroll to position [41, 0]
